Goal: Task Accomplishment & Management: Manage account settings

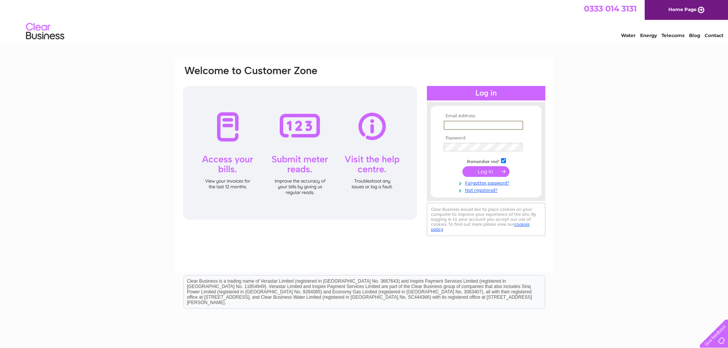
type input "[EMAIL_ADDRESS][DOMAIN_NAME]"
click at [499, 170] on input "submit" at bounding box center [485, 171] width 47 height 11
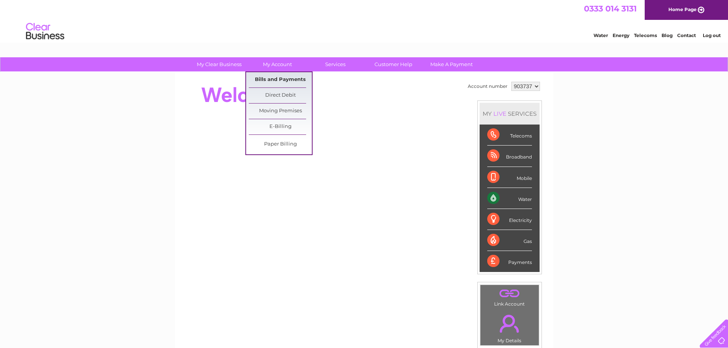
click at [273, 78] on link "Bills and Payments" at bounding box center [280, 79] width 63 height 15
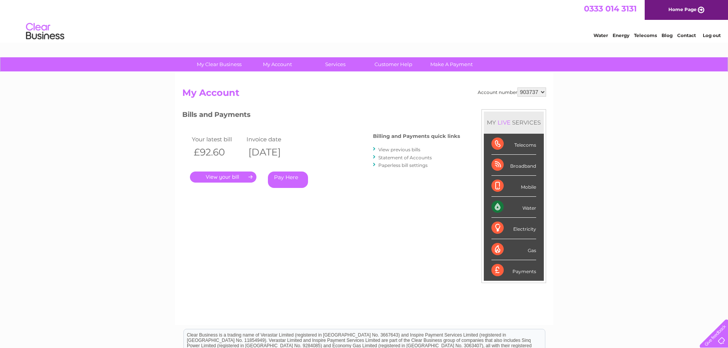
click at [232, 179] on link "." at bounding box center [223, 177] width 66 height 11
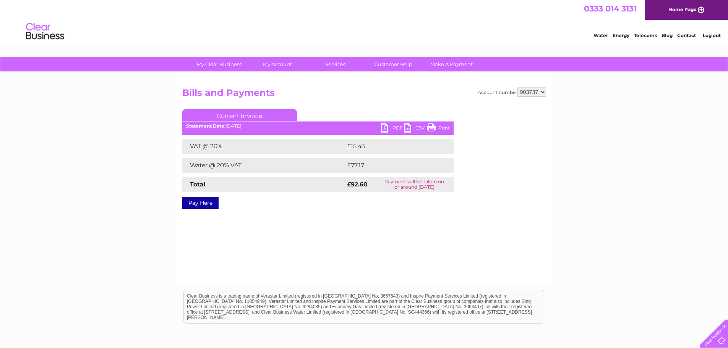
click at [439, 126] on link "Print" at bounding box center [438, 128] width 23 height 11
click at [392, 126] on link "PDF" at bounding box center [392, 128] width 23 height 11
click at [714, 36] on link "Log out" at bounding box center [712, 35] width 18 height 6
